Goal: Task Accomplishment & Management: Manage account settings

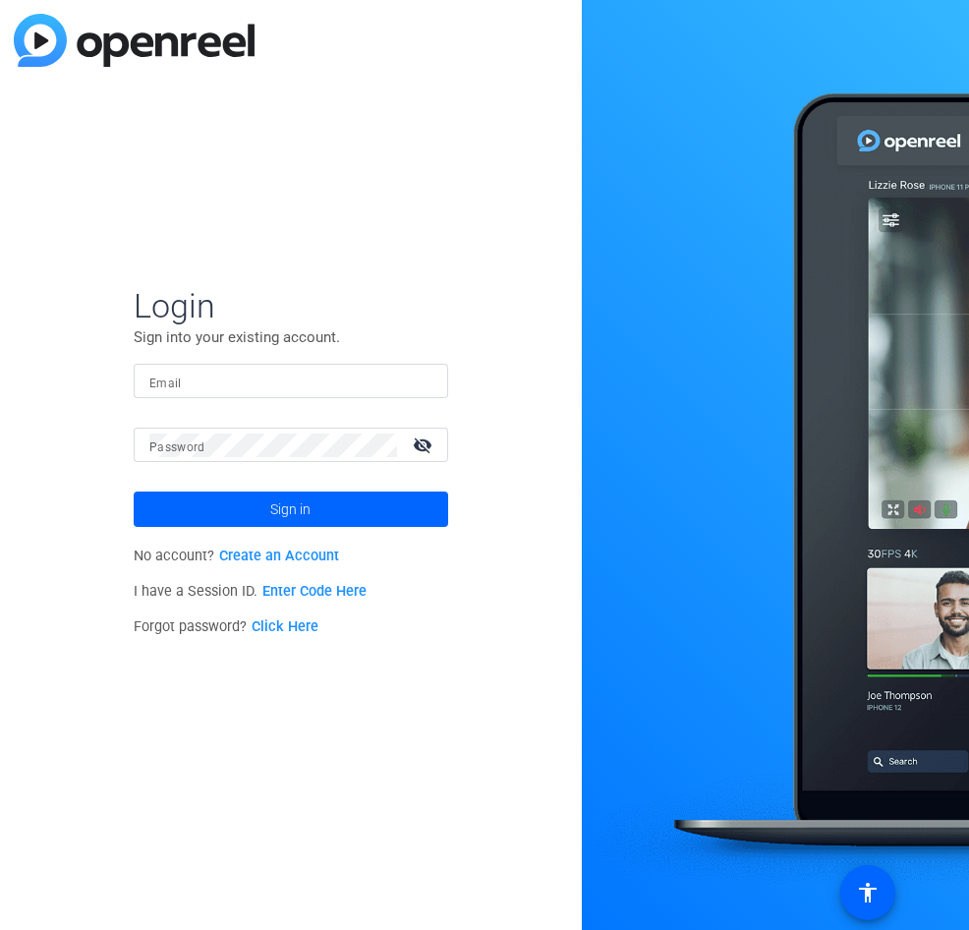
click at [175, 376] on mat-label "Email" at bounding box center [165, 383] width 32 height 14
click at [175, 375] on input "Email" at bounding box center [290, 382] width 283 height 24
paste input "[EMAIL_ADDRESS][DOMAIN_NAME]"
type input "[EMAIL_ADDRESS][DOMAIN_NAME]"
click at [170, 448] on mat-label "Password" at bounding box center [177, 447] width 56 height 14
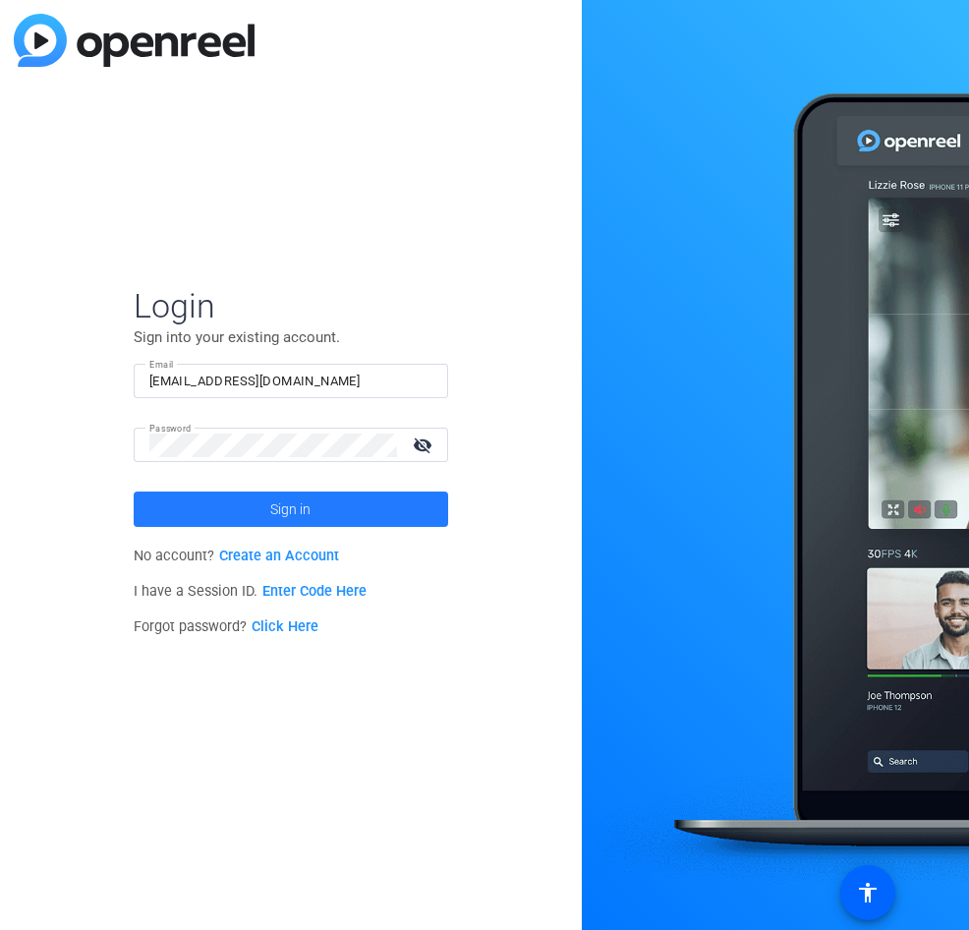
click at [206, 517] on span at bounding box center [291, 509] width 315 height 47
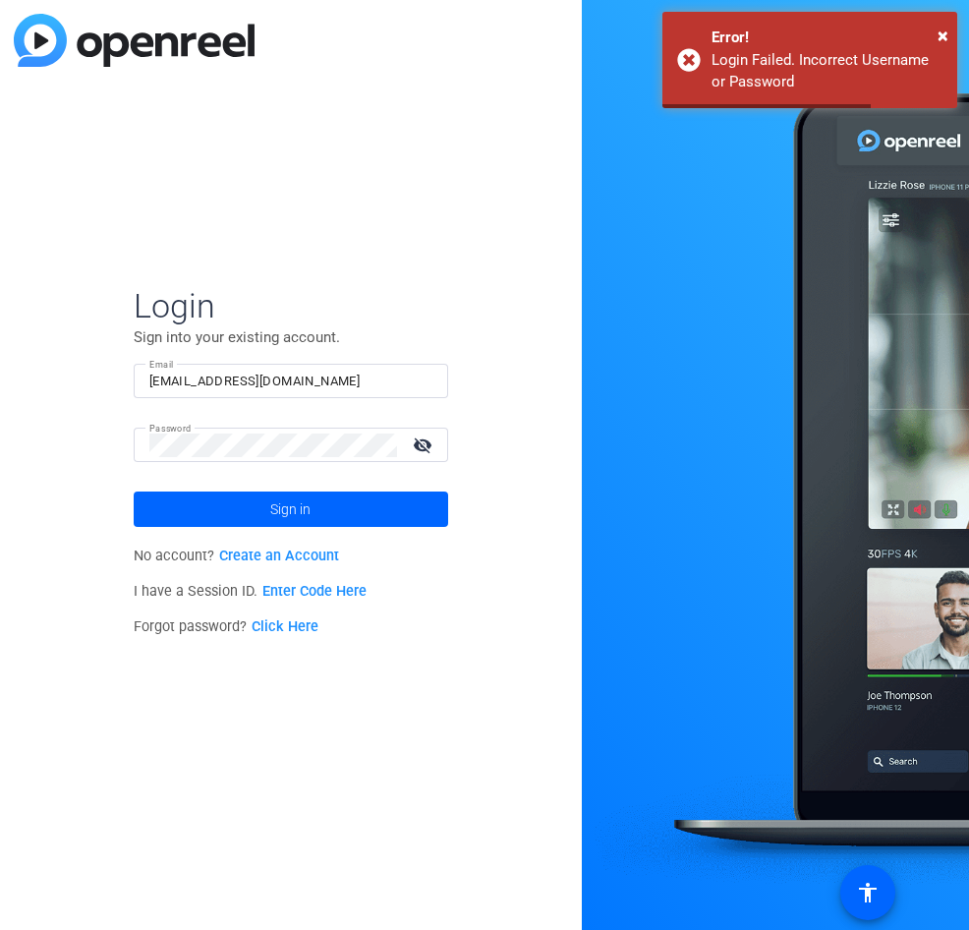
click at [434, 437] on mat-icon "visibility_off" at bounding box center [424, 444] width 47 height 29
click at [287, 494] on span "Sign in" at bounding box center [290, 509] width 40 height 49
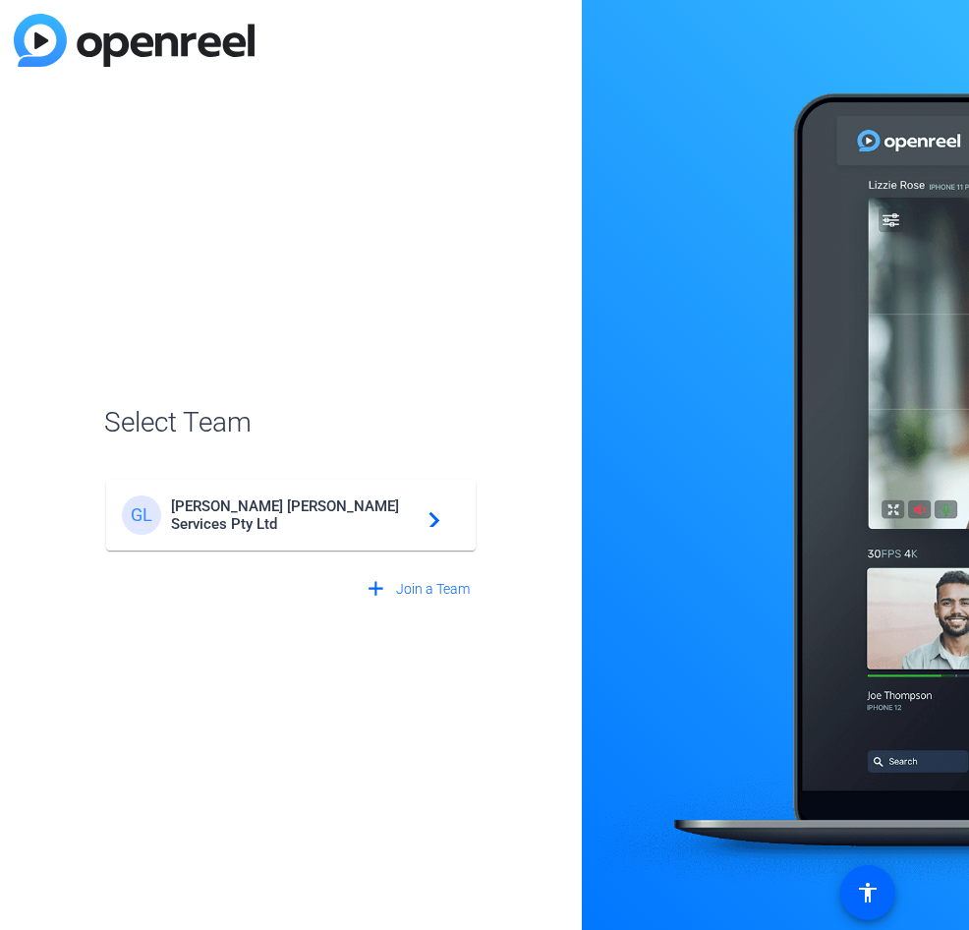
click at [266, 527] on div "[PERSON_NAME] Services Pty Ltd navigate_next" at bounding box center [291, 514] width 338 height 39
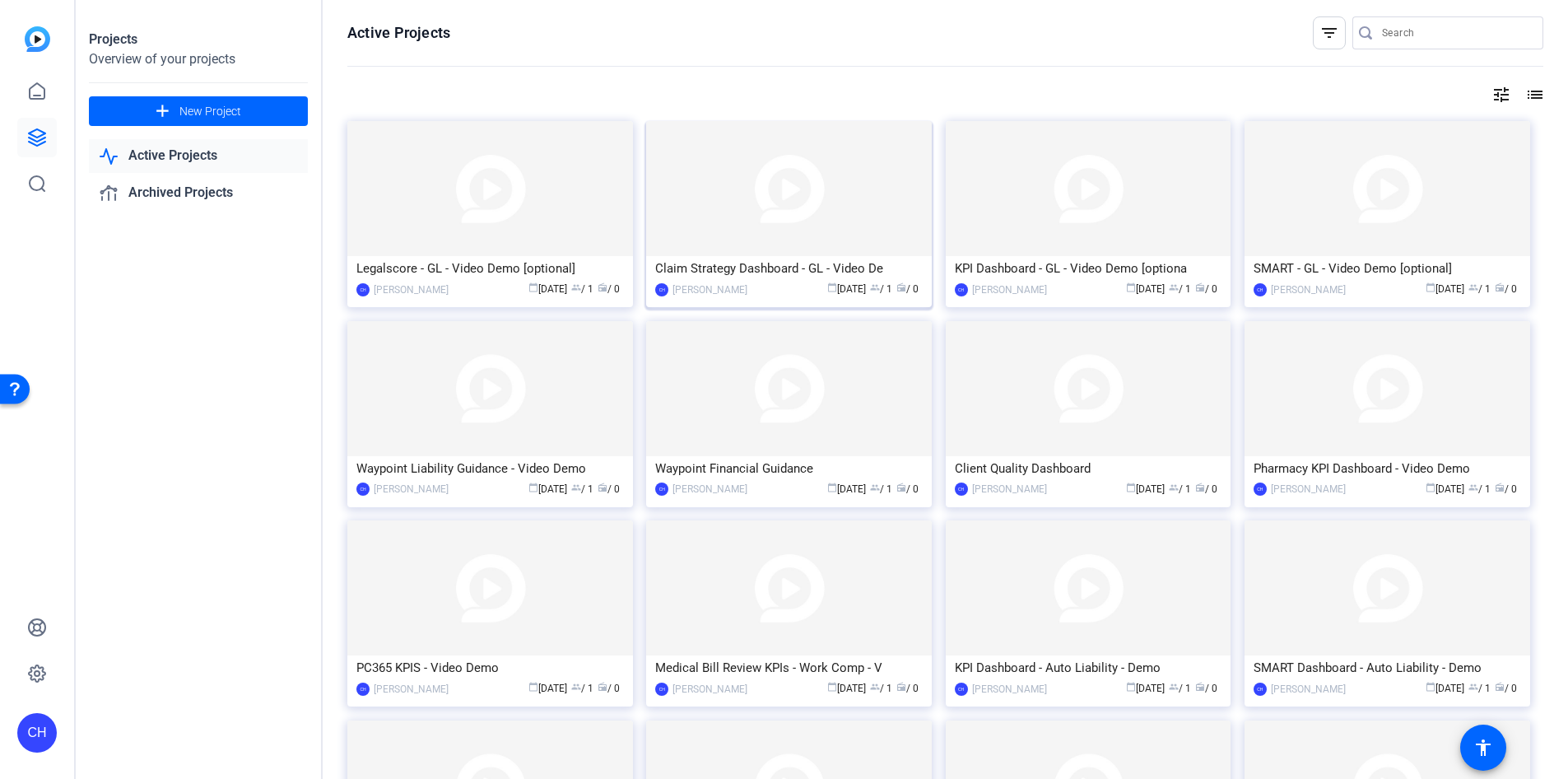
click at [704, 167] on img at bounding box center [789, 188] width 286 height 135
click at [142, 125] on span at bounding box center [198, 111] width 219 height 39
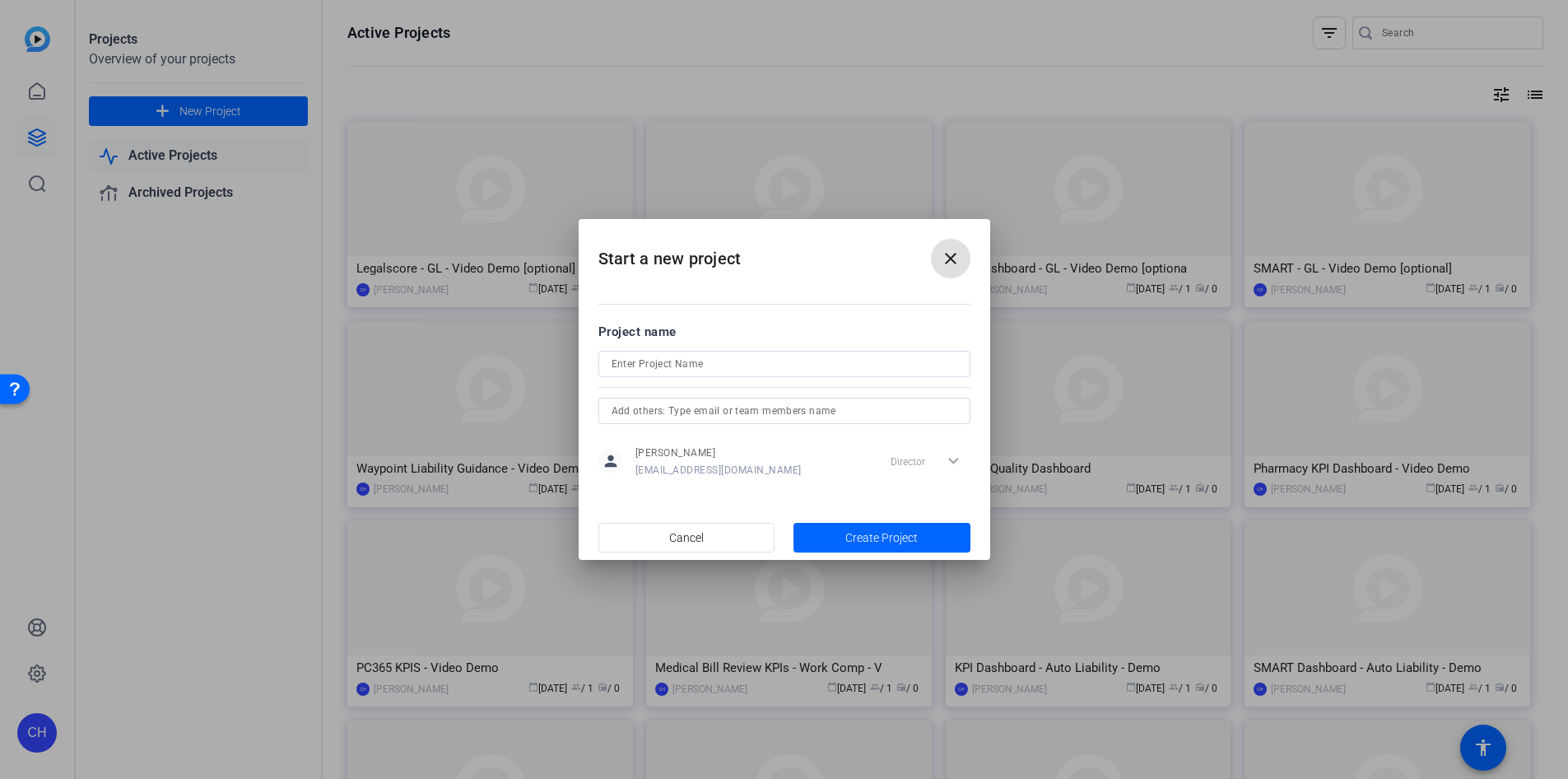
click at [811, 270] on span at bounding box center [951, 258] width 39 height 39
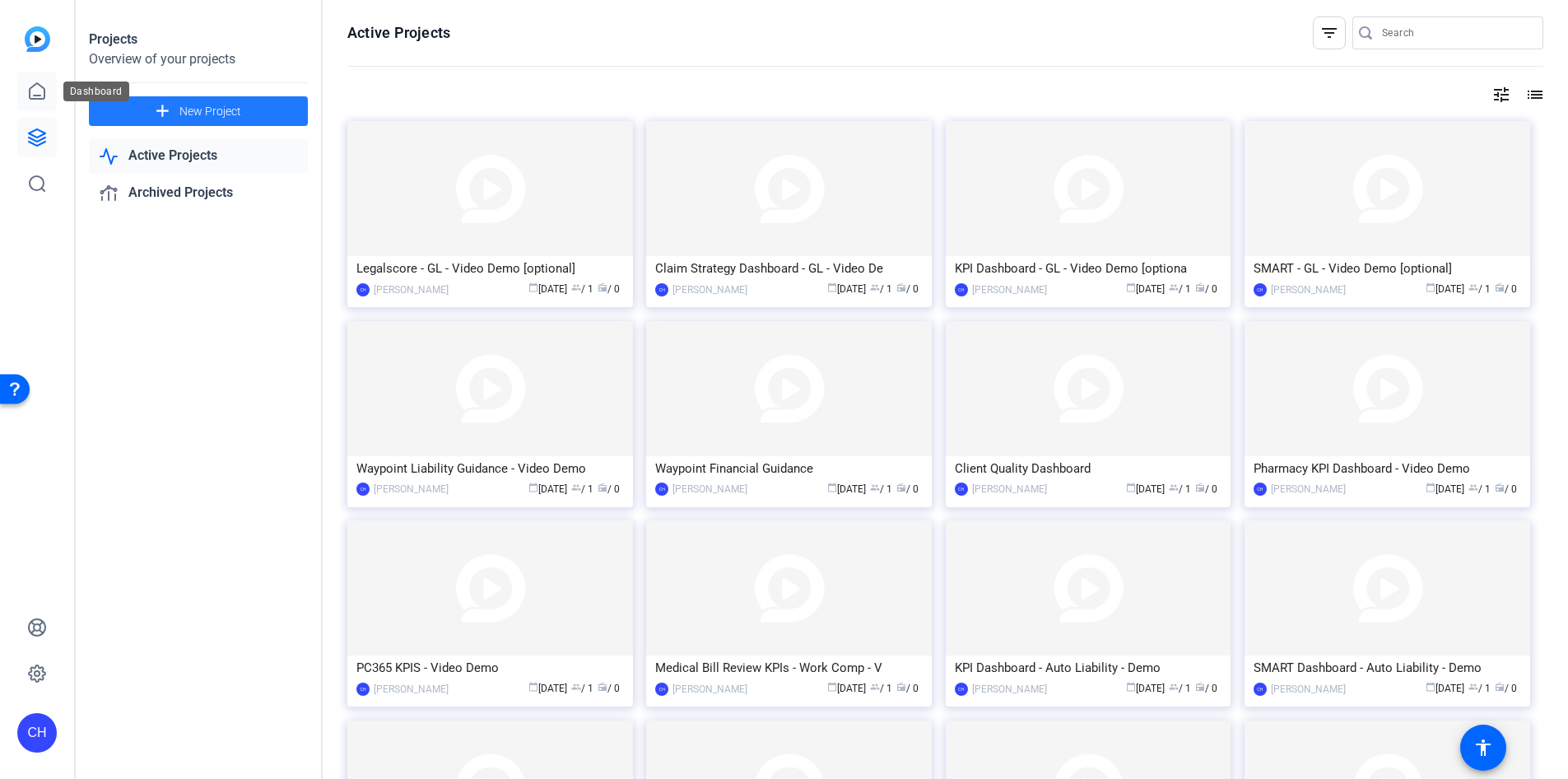
click at [23, 93] on link at bounding box center [37, 91] width 39 height 39
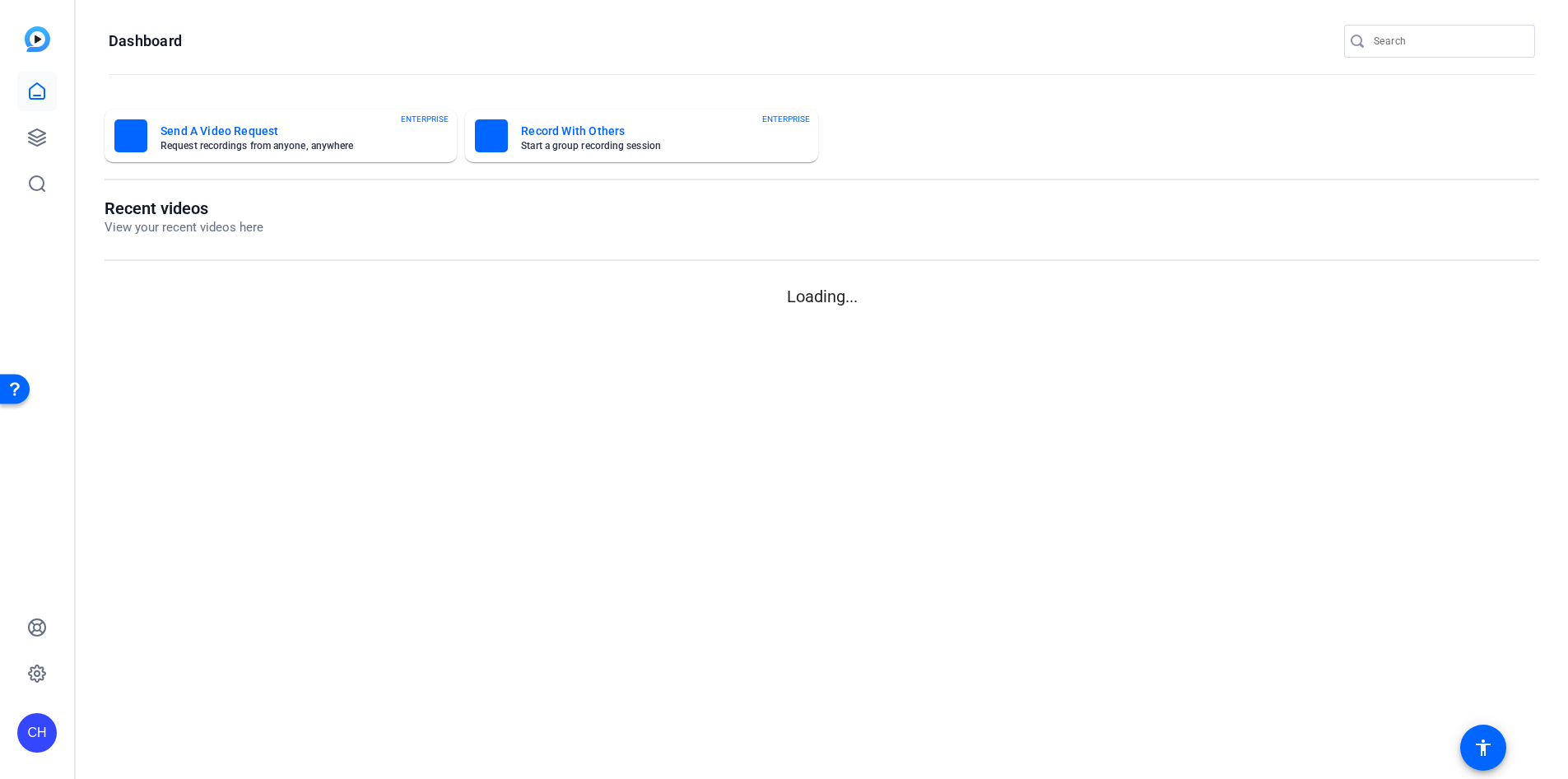
click at [33, 89] on icon at bounding box center [37, 91] width 20 height 20
click at [33, 193] on icon at bounding box center [37, 183] width 20 height 20
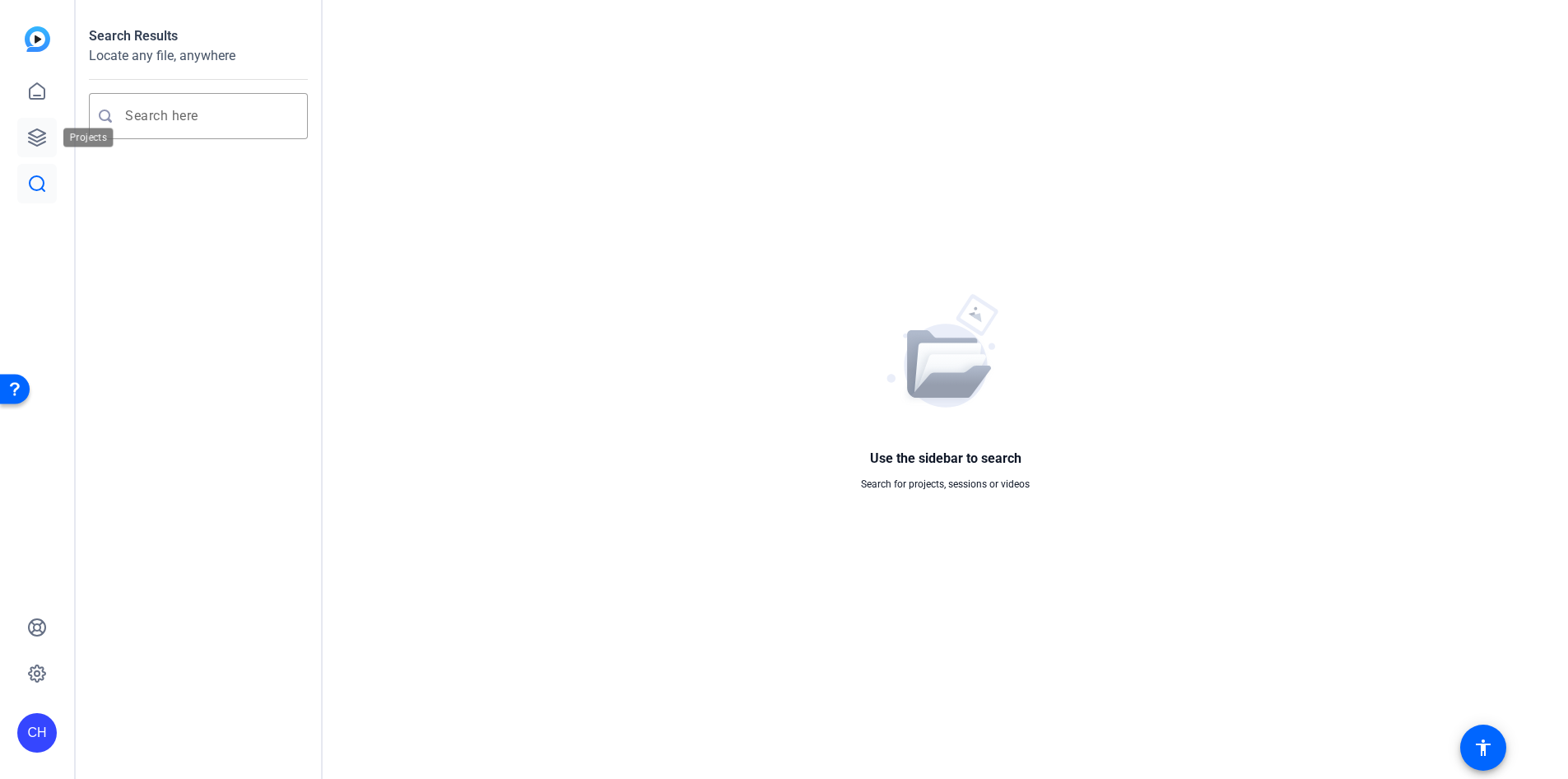
click at [38, 137] on icon at bounding box center [37, 137] width 17 height 17
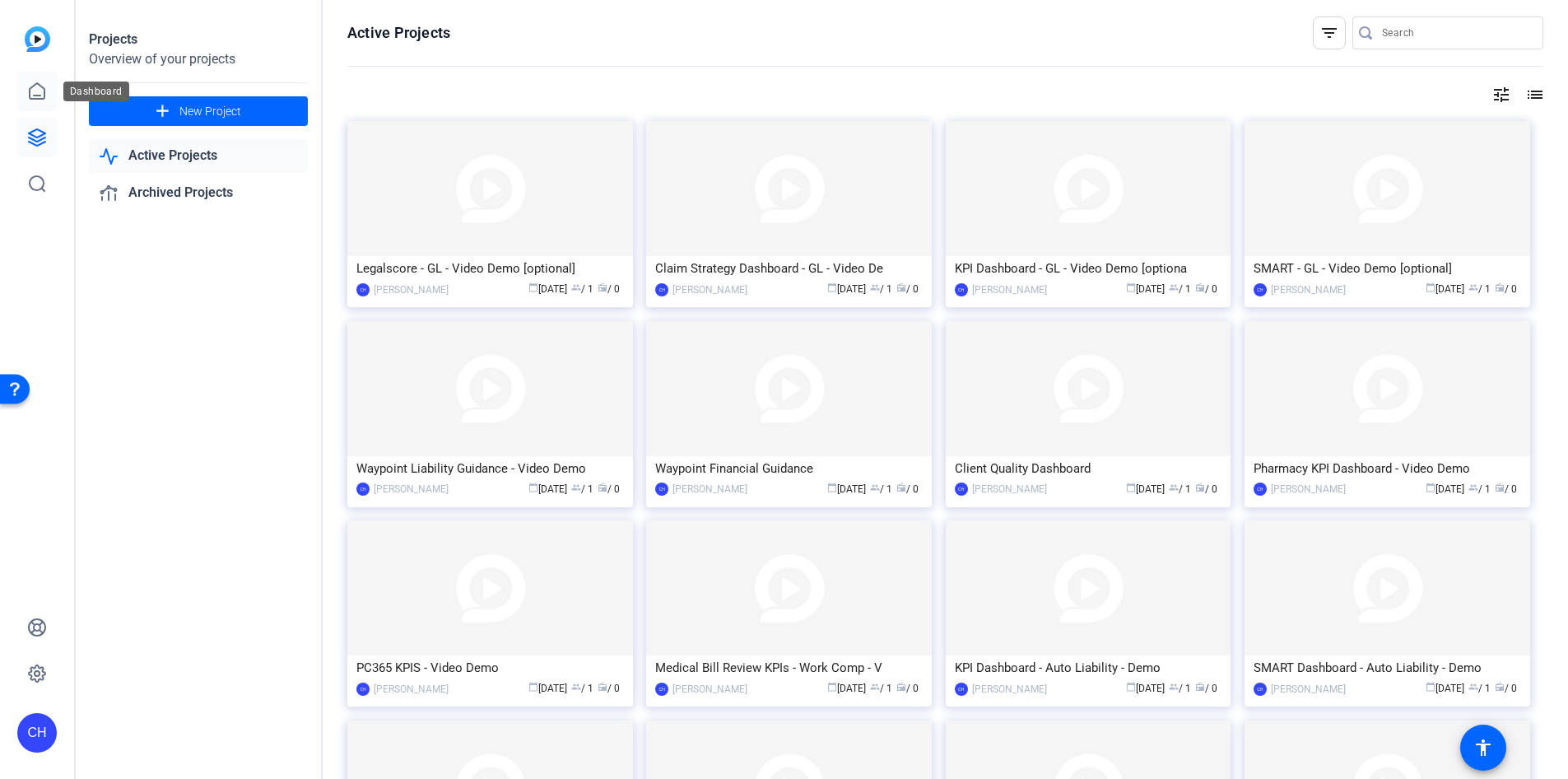
click at [28, 93] on icon at bounding box center [37, 91] width 20 height 20
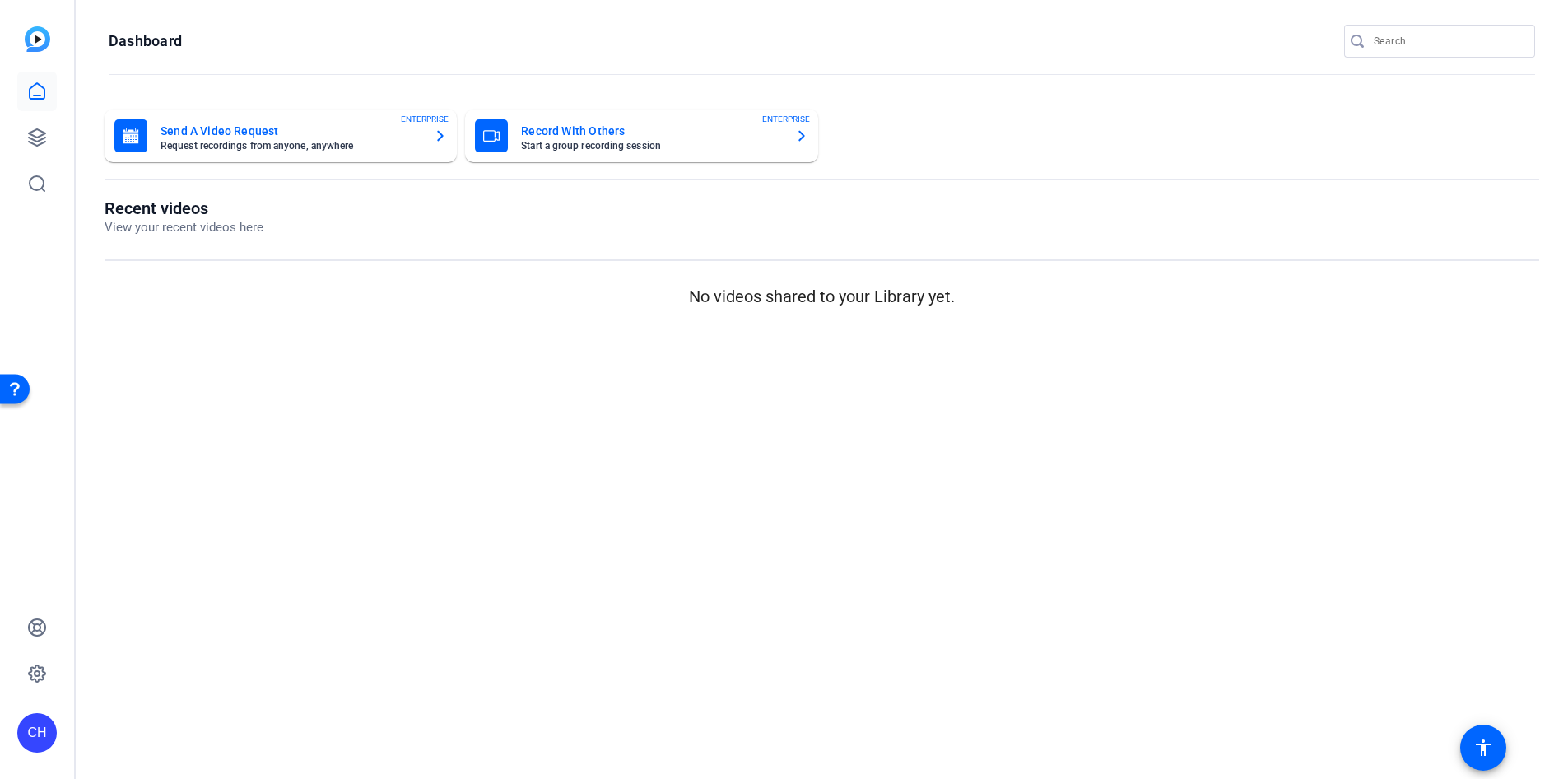
click at [40, 47] on img at bounding box center [37, 39] width 25 height 25
click at [33, 33] on img at bounding box center [37, 39] width 25 height 25
click at [26, 136] on link at bounding box center [37, 137] width 39 height 39
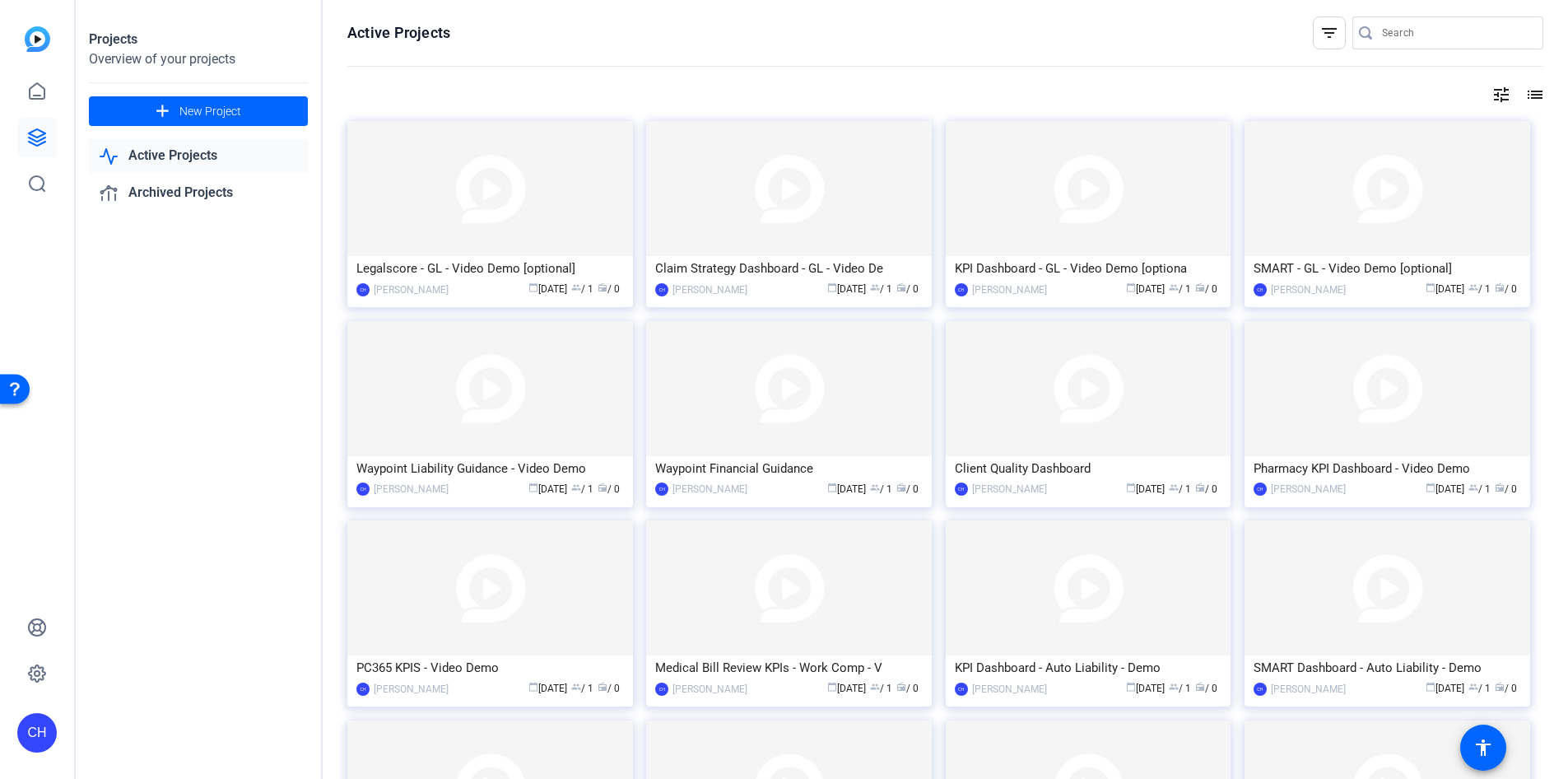
click at [224, 173] on div "Active Projects Archived Projects" at bounding box center [198, 174] width 219 height 71
click at [217, 157] on link "Active Projects" at bounding box center [198, 156] width 219 height 34
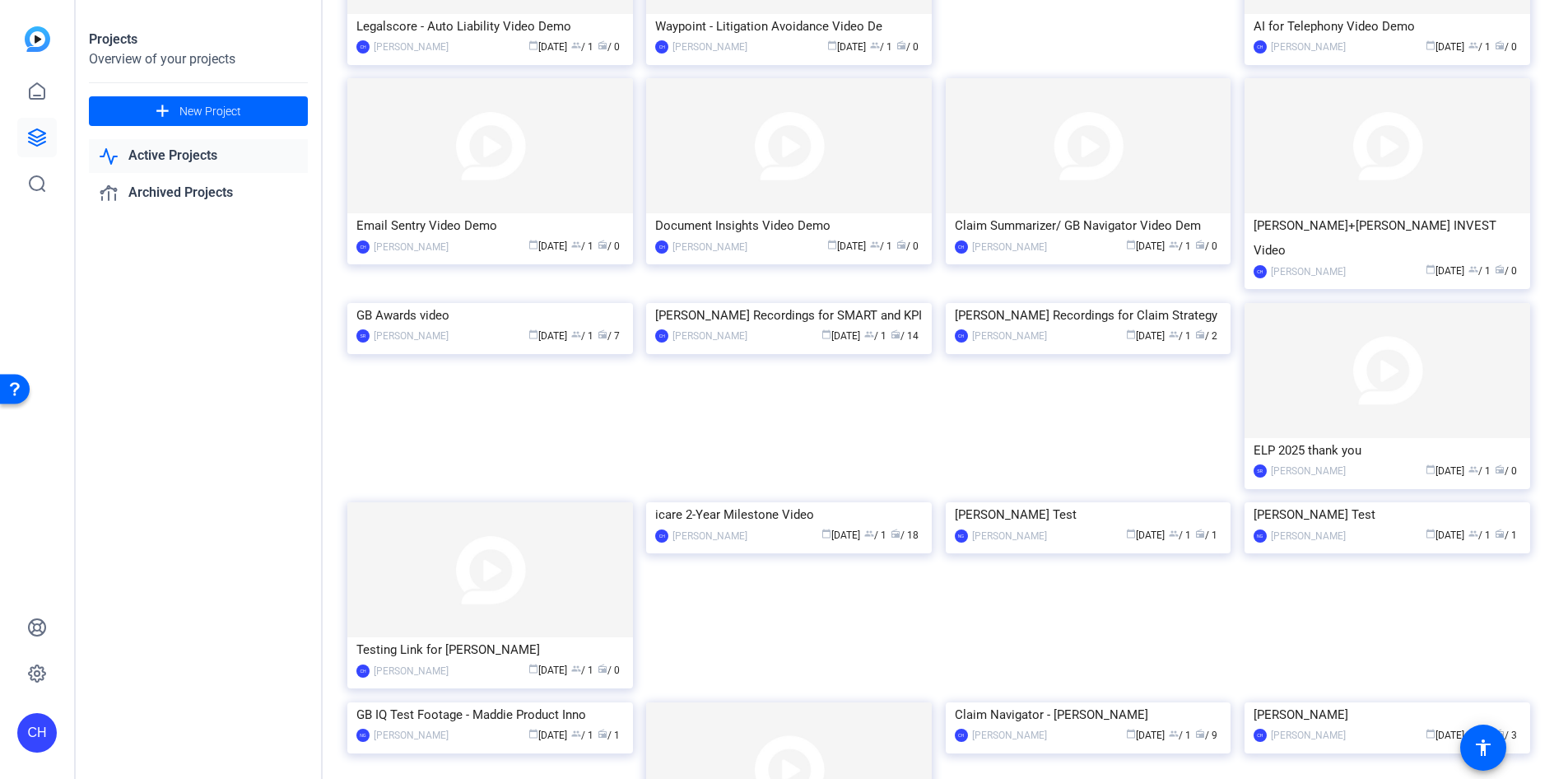
scroll to position [1323, 0]
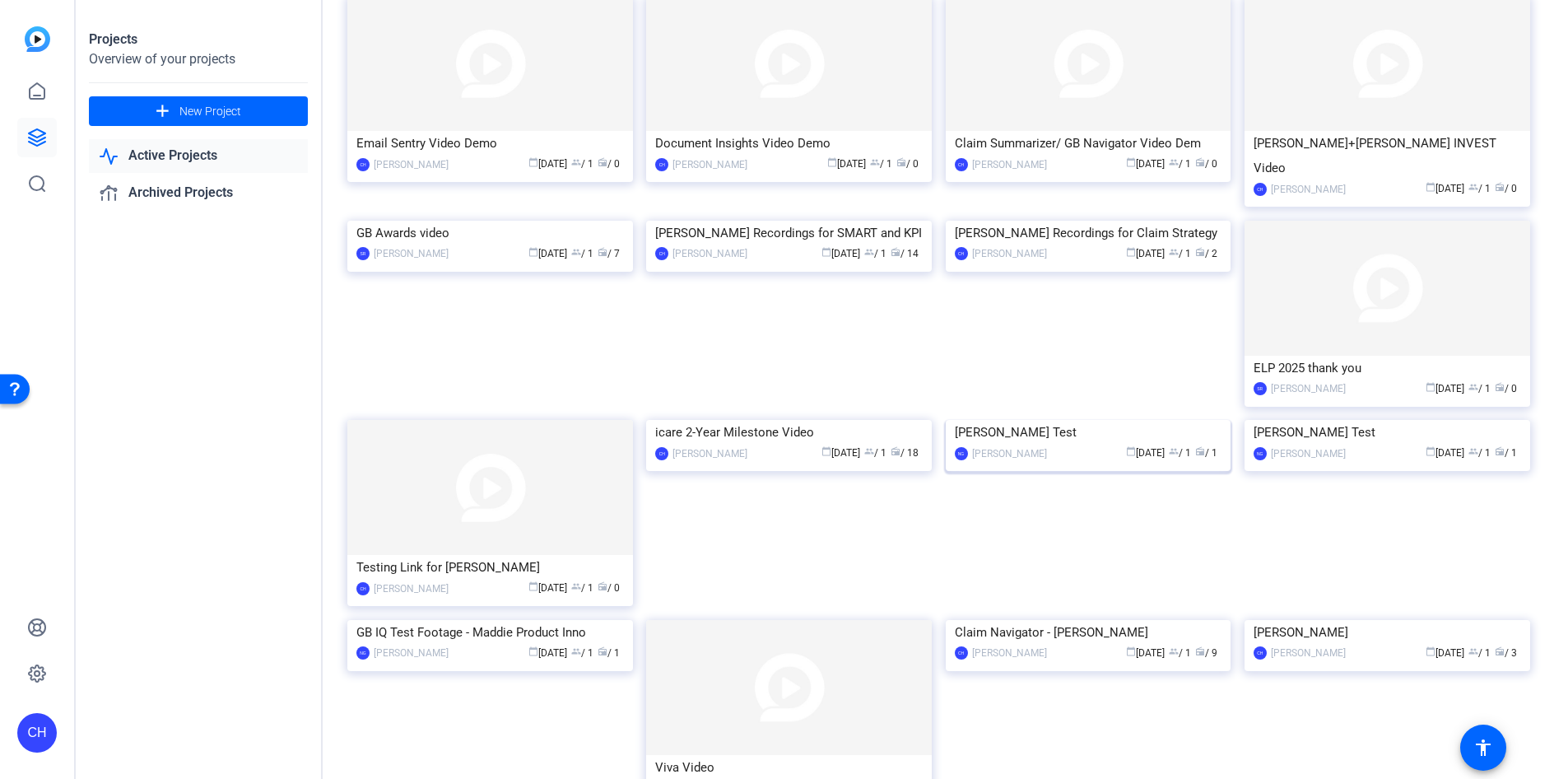
click at [811, 420] on img at bounding box center [1088, 420] width 286 height 0
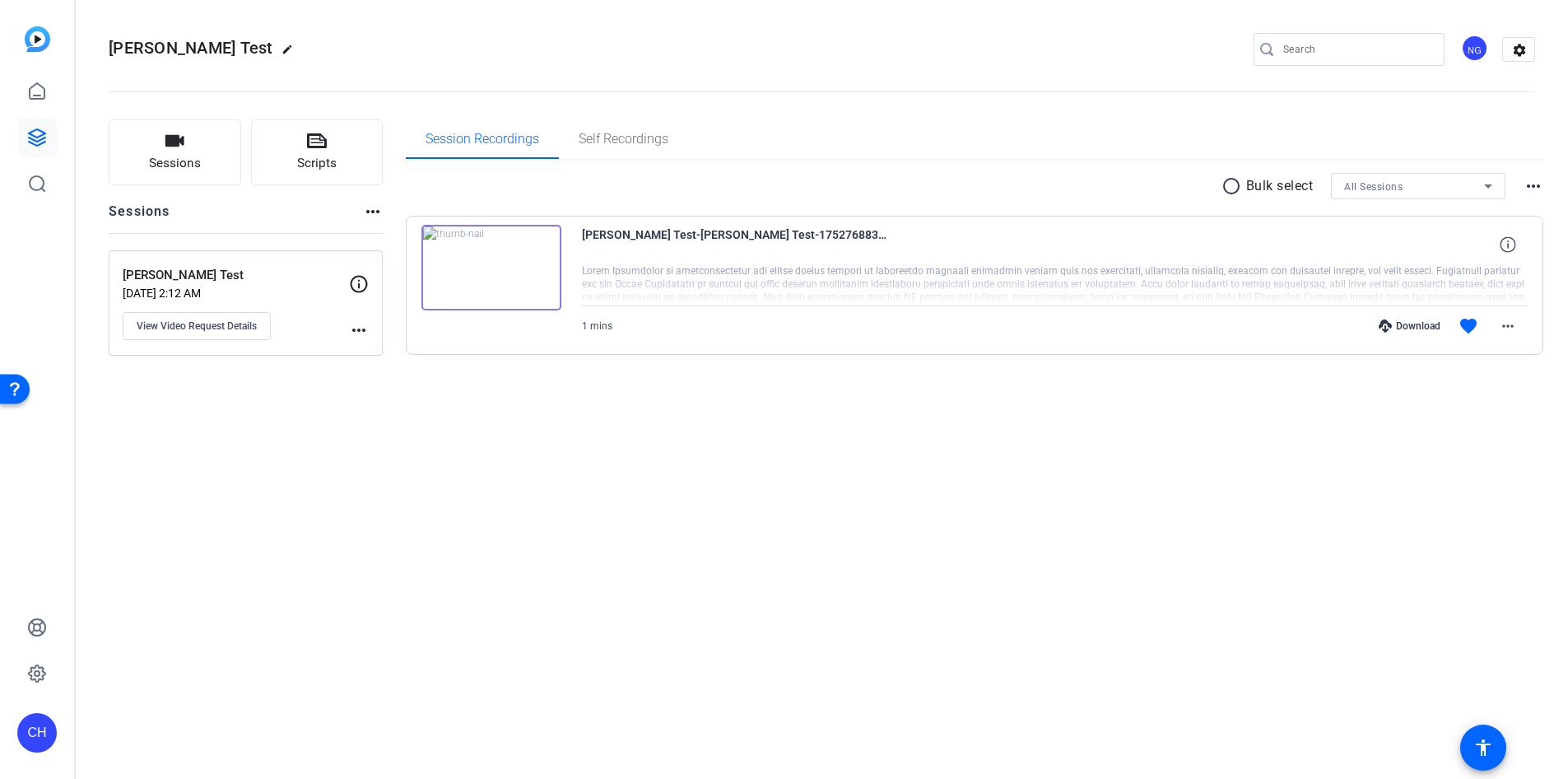
click at [513, 285] on img at bounding box center [491, 267] width 140 height 85
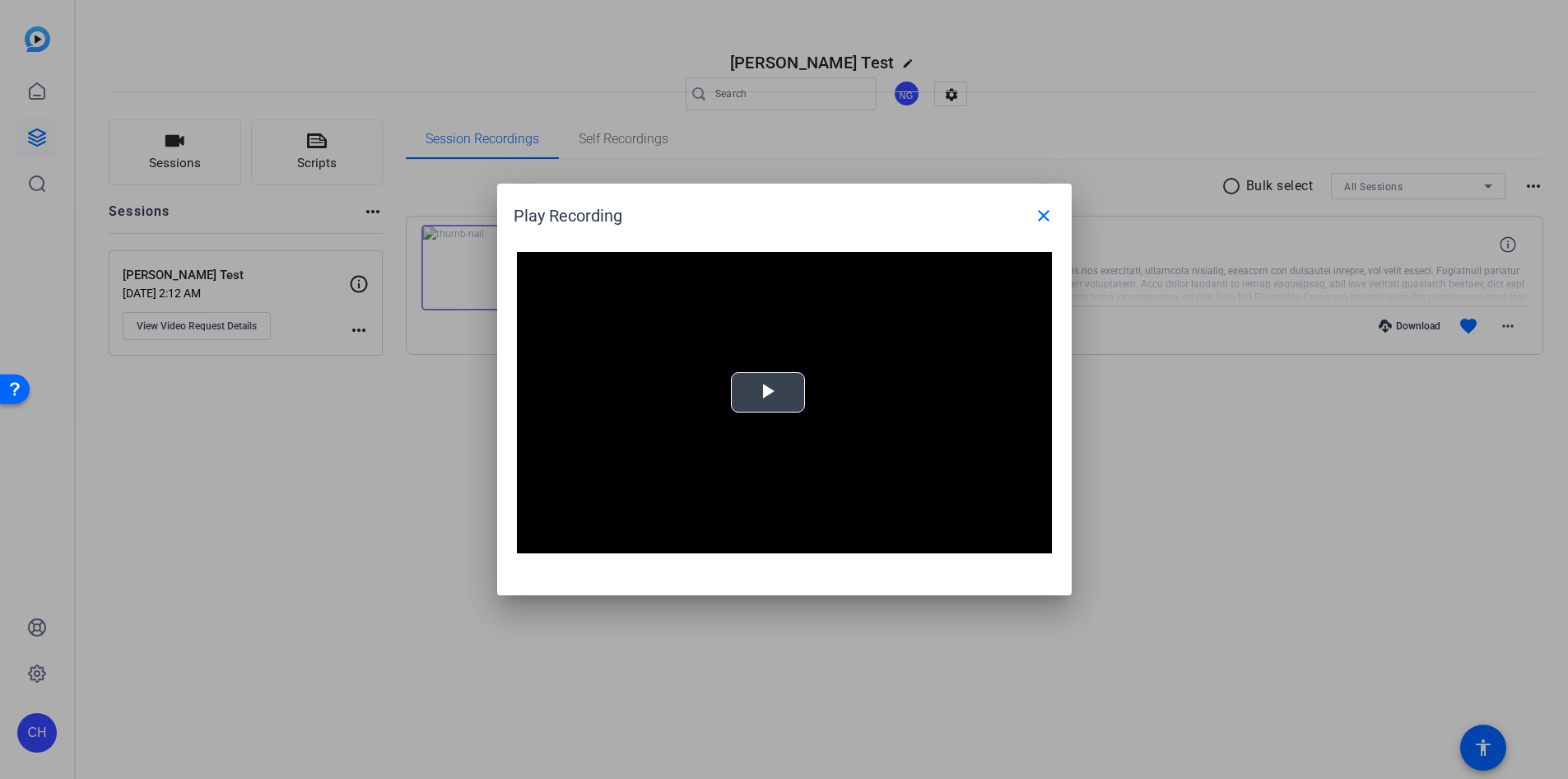
click at [768, 393] on span "Video Player" at bounding box center [768, 393] width 0 height 0
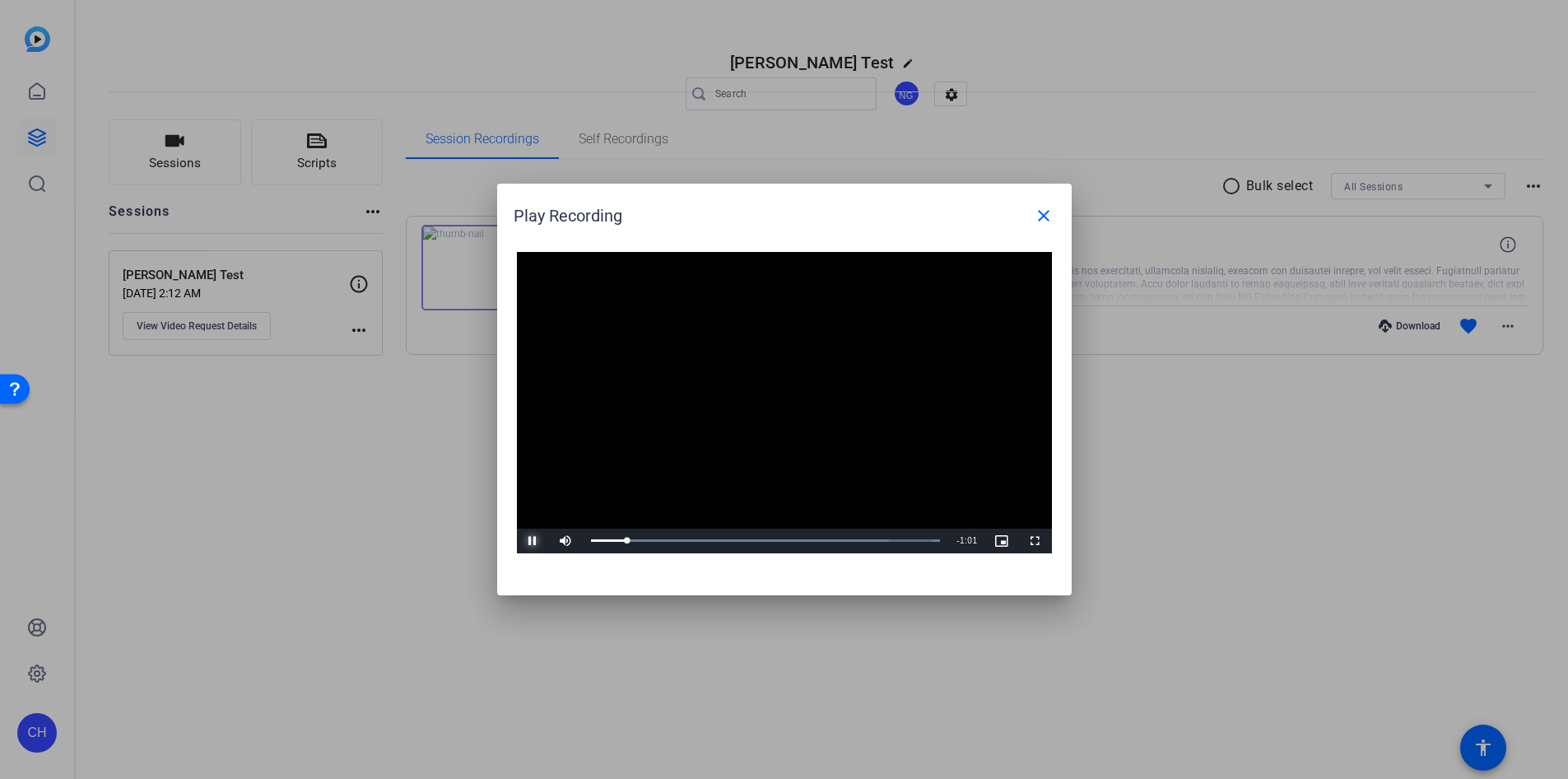
click at [529, 541] on span "Video Player" at bounding box center [533, 541] width 33 height 0
click at [811, 224] on span at bounding box center [1044, 215] width 39 height 39
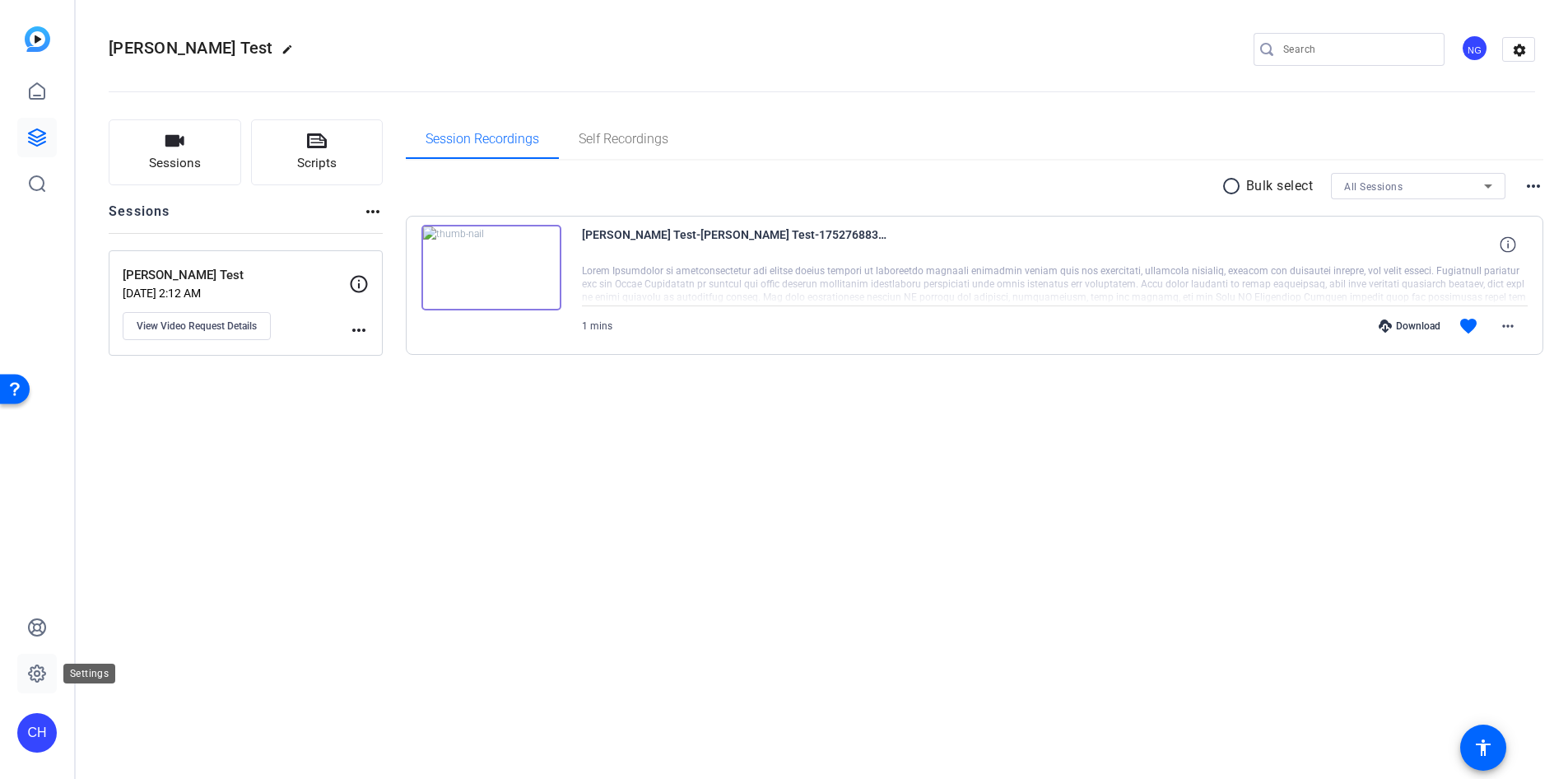
click at [34, 678] on icon at bounding box center [37, 673] width 20 height 20
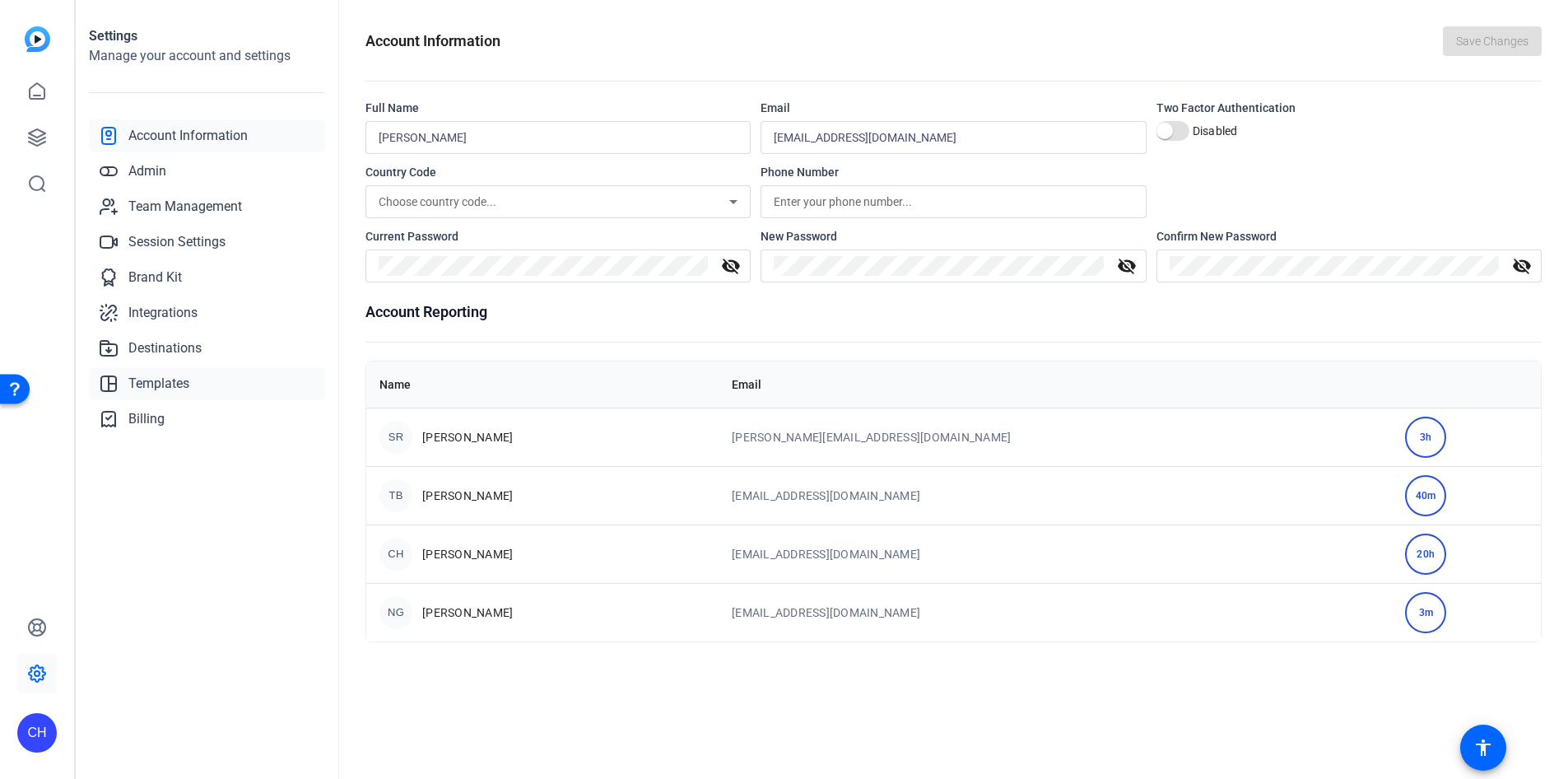
click at [162, 390] on span "Templates" at bounding box center [158, 384] width 61 height 20
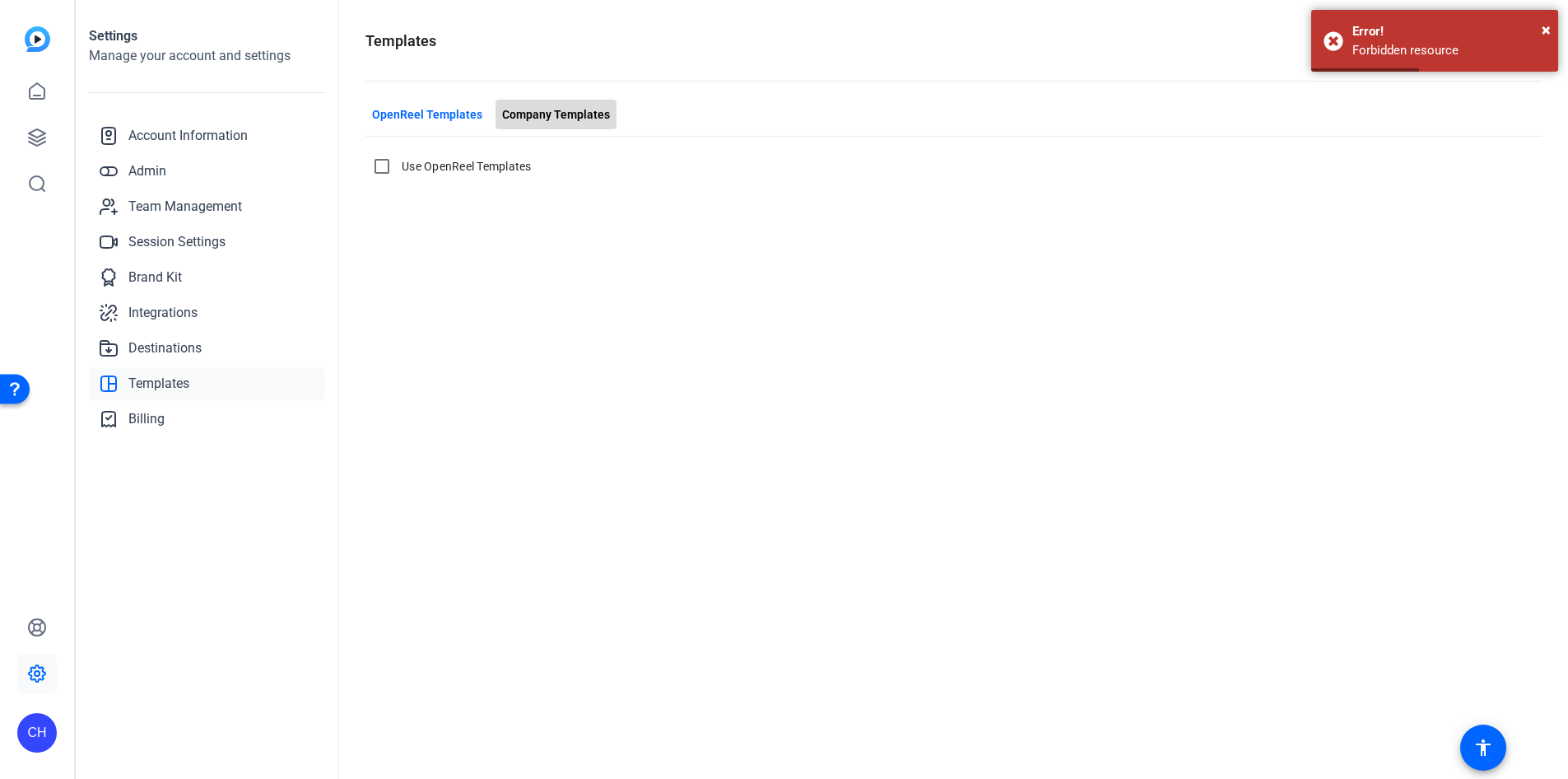
click at [590, 110] on span "Company Templates" at bounding box center [556, 115] width 108 height 18
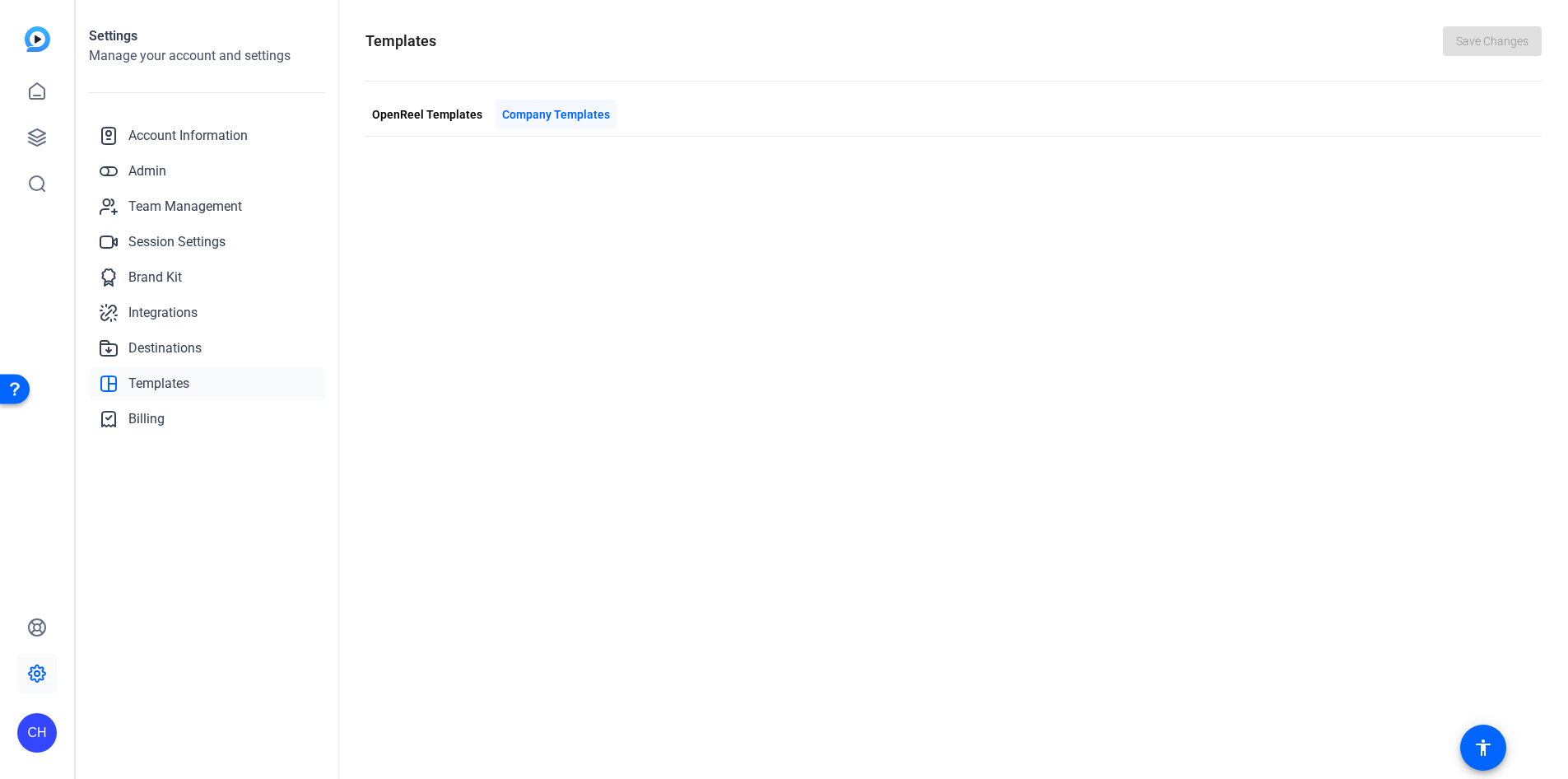
click at [590, 110] on span "Company Templates" at bounding box center [556, 115] width 108 height 18
click at [442, 116] on span "OpenReel Templates" at bounding box center [427, 115] width 111 height 18
click at [187, 276] on link "Brand Kit" at bounding box center [207, 277] width 236 height 33
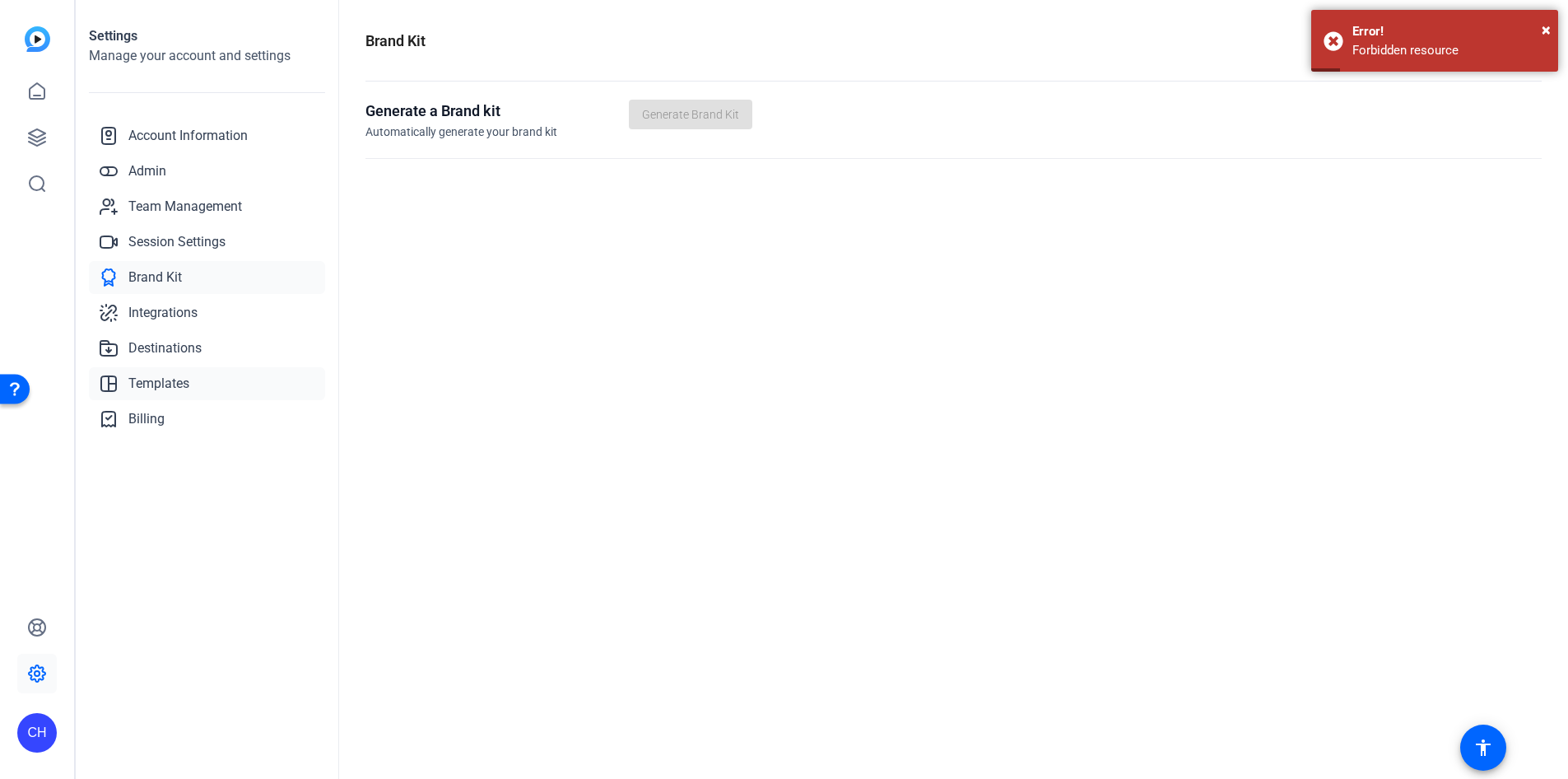
click at [142, 370] on link "Templates" at bounding box center [207, 383] width 236 height 33
